Goal: Contribute content: Contribute content

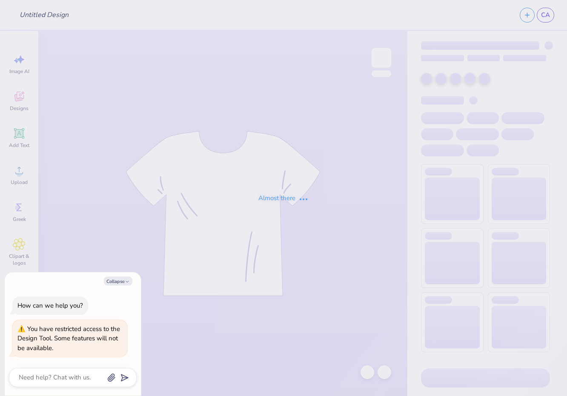
type textarea "x"
type input "Parent's Weekend"
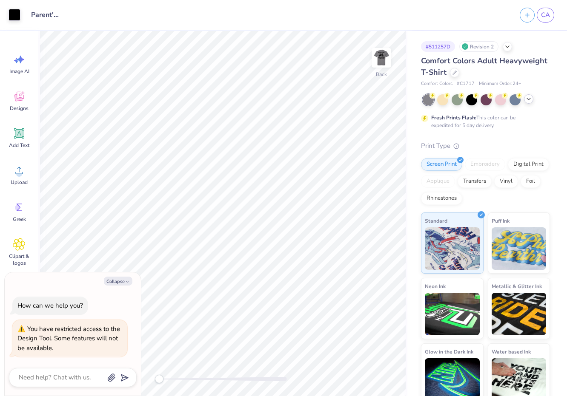
click at [529, 101] on icon at bounding box center [528, 99] width 7 height 7
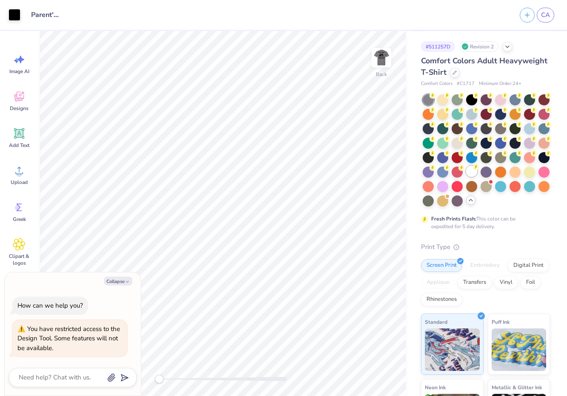
click at [466, 177] on div at bounding box center [471, 171] width 11 height 11
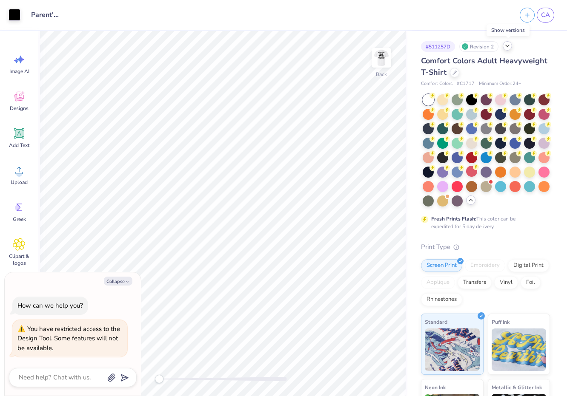
click at [507, 47] on icon at bounding box center [507, 46] width 7 height 7
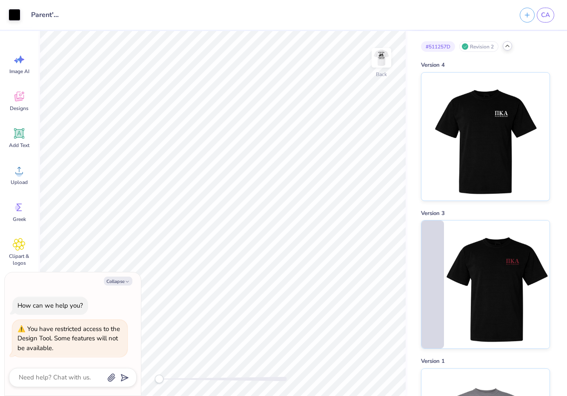
click at [507, 47] on icon at bounding box center [507, 46] width 7 height 7
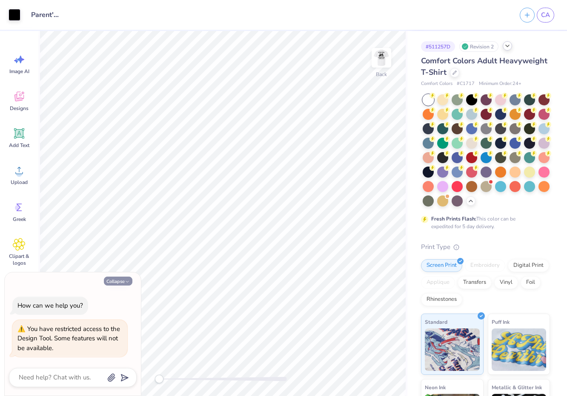
click at [119, 281] on button "Collapse" at bounding box center [118, 281] width 28 height 9
type textarea "x"
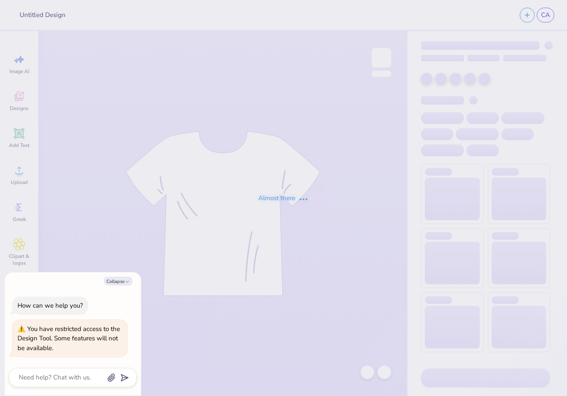
type textarea "x"
type input "Parent's Weekend"
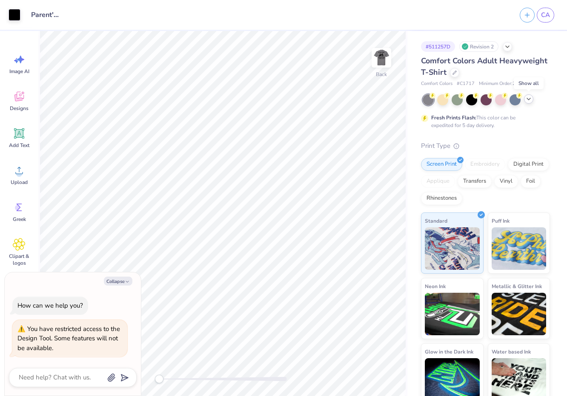
click at [532, 98] on div at bounding box center [528, 98] width 9 height 9
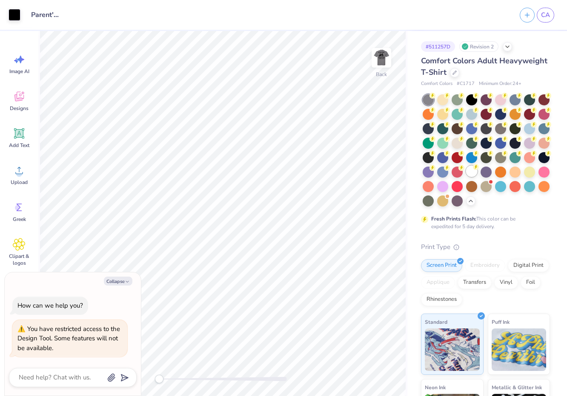
click at [466, 177] on div at bounding box center [471, 171] width 11 height 11
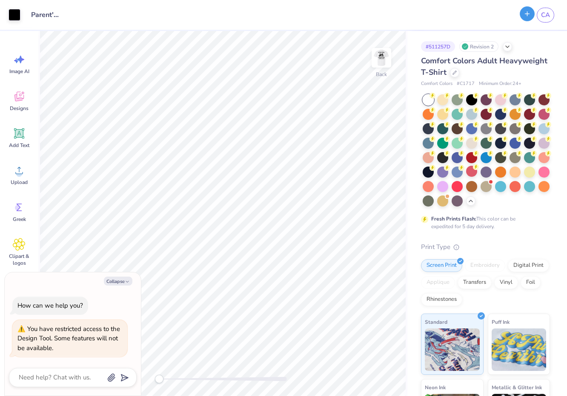
click at [529, 11] on icon "button" at bounding box center [526, 13] width 7 height 7
click at [118, 283] on button "Collapse" at bounding box center [118, 281] width 28 height 9
type textarea "x"
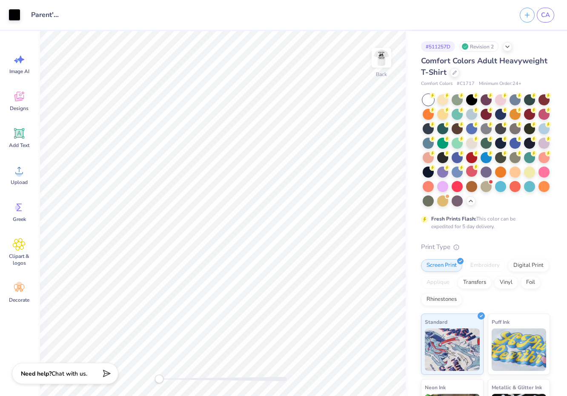
click at [438, 48] on div "# 511257D" at bounding box center [438, 46] width 34 height 11
click at [471, 46] on div "Revision 2" at bounding box center [478, 46] width 39 height 11
click at [430, 100] on div at bounding box center [427, 99] width 11 height 11
click at [510, 50] on div at bounding box center [506, 45] width 9 height 9
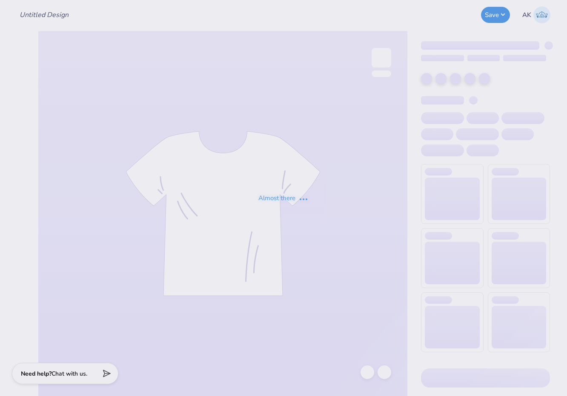
type input "Parent's Weekend"
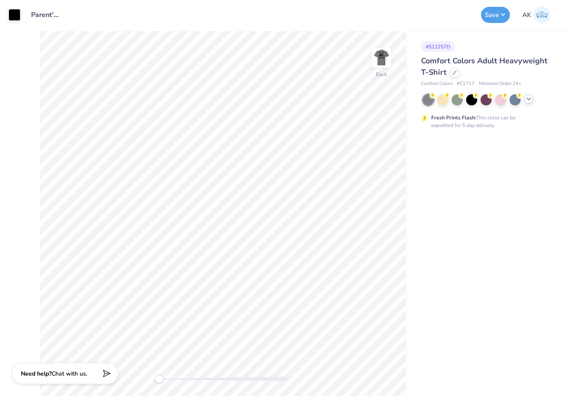
click at [525, 100] on icon at bounding box center [528, 99] width 7 height 7
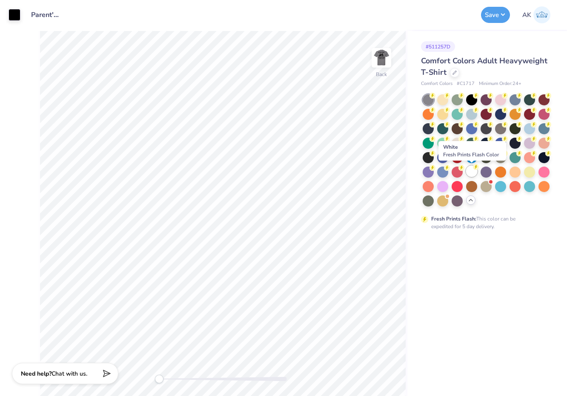
click at [470, 173] on div at bounding box center [471, 171] width 11 height 11
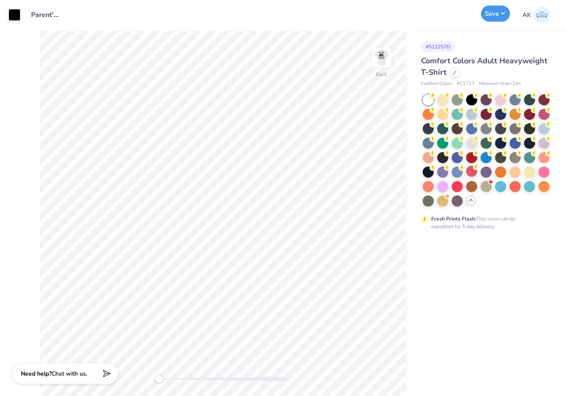
click at [488, 14] on button "Save" at bounding box center [495, 14] width 29 height 16
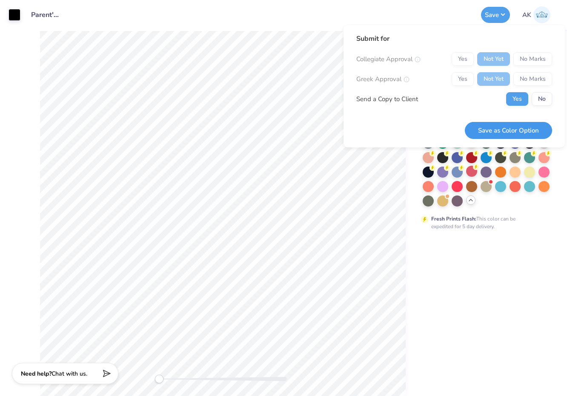
click at [495, 128] on button "Save as Color Option" at bounding box center [507, 130] width 87 height 17
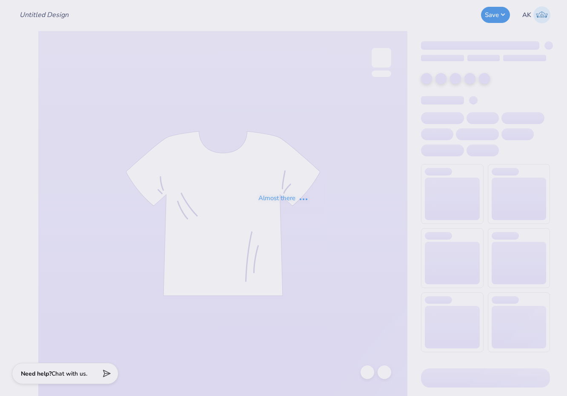
type input "Parent's Weekend"
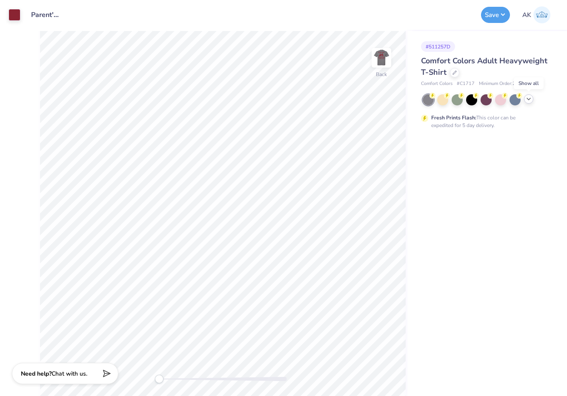
click at [531, 97] on icon at bounding box center [528, 99] width 7 height 7
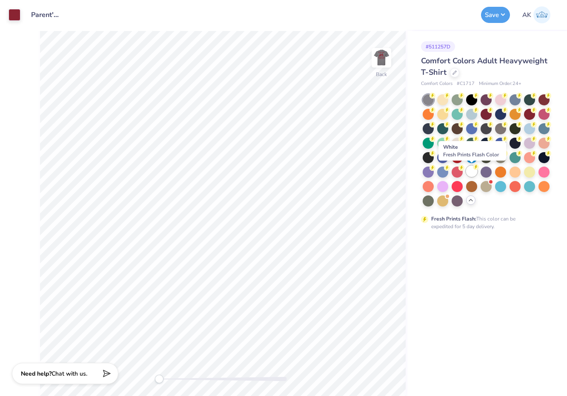
click at [474, 173] on div at bounding box center [471, 171] width 11 height 11
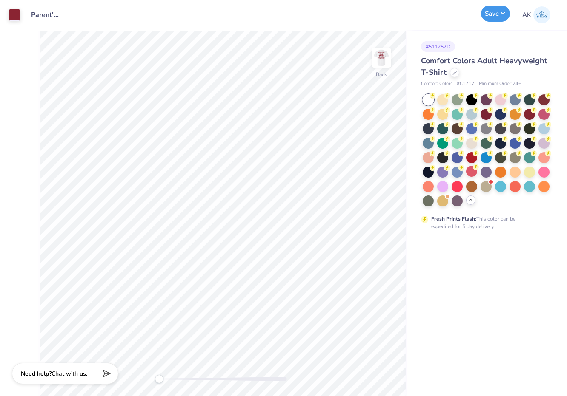
click at [490, 14] on button "Save" at bounding box center [495, 14] width 29 height 16
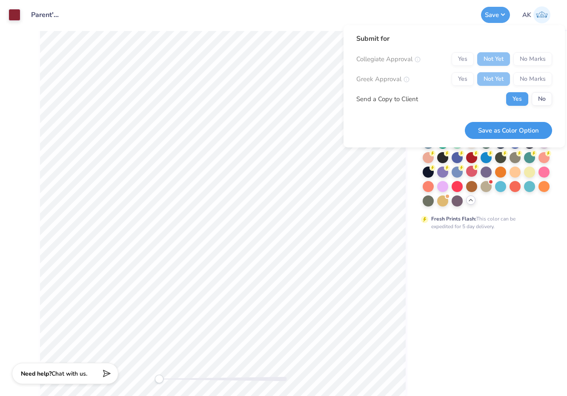
click at [504, 134] on button "Save as Color Option" at bounding box center [507, 130] width 87 height 17
